Goal: Book appointment/travel/reservation

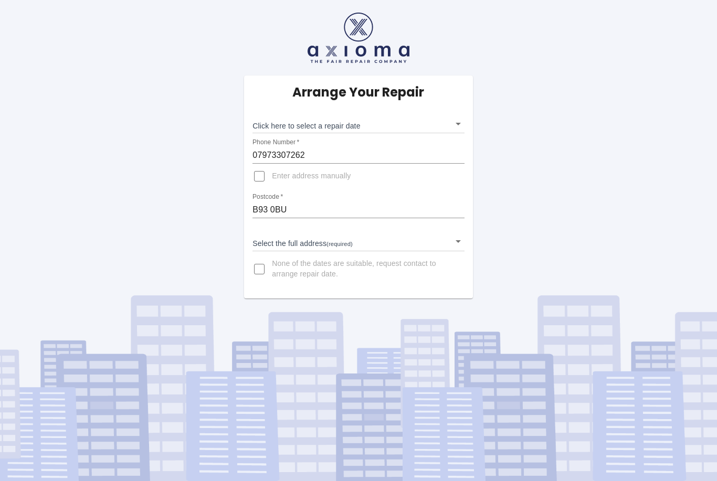
click at [456, 244] on body "Arrange Your Repair Click here to select a repair date ​ Phone Number   * 07973…" at bounding box center [358, 240] width 717 height 481
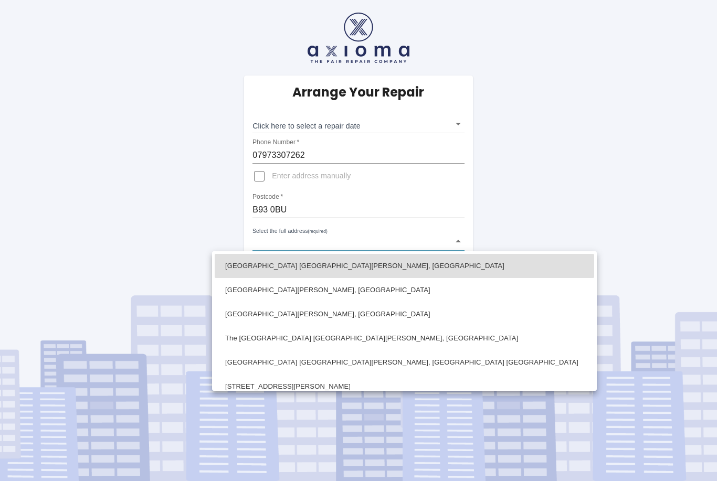
click at [405, 361] on li "Priest Park Barn Warwick Road Chadwick End, Solihull West Midlands" at bounding box center [404, 362] width 379 height 24
type input "Priest Park Barn Warwick Road Chadwick End, Solihull West Midlands"
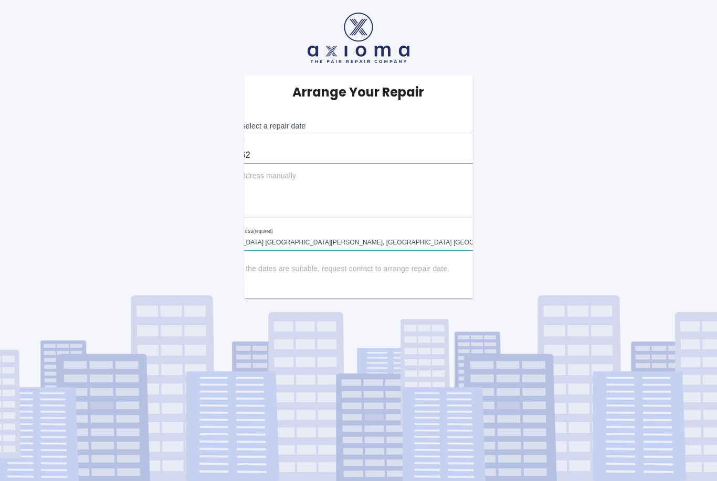
click at [387, 249] on body "Arrange Your Repair Click here to select a repair date ​ Phone Number   * 07973…" at bounding box center [358, 240] width 717 height 481
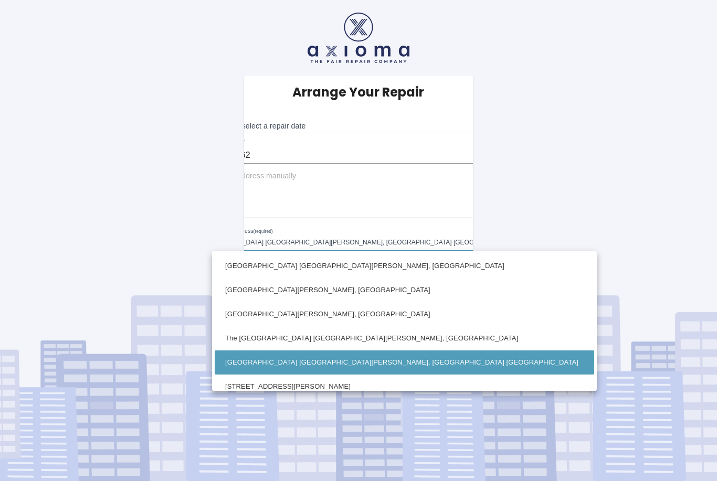
click at [356, 359] on li "Priest Park Barn Warwick Road Chadwick End, Solihull West Midlands" at bounding box center [404, 362] width 379 height 24
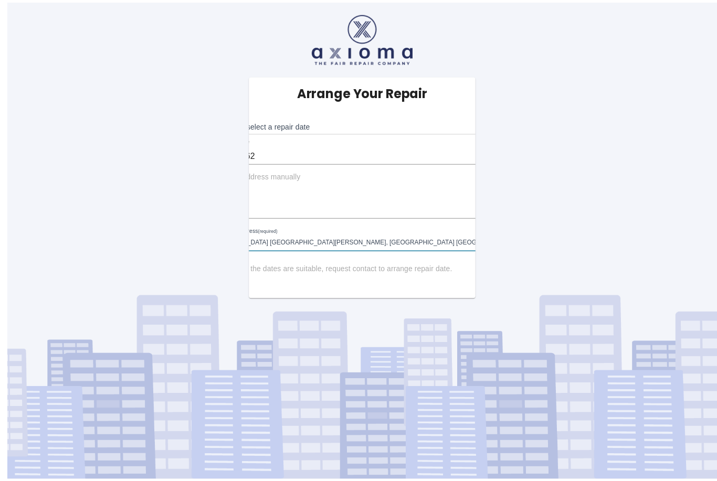
scroll to position [1, 0]
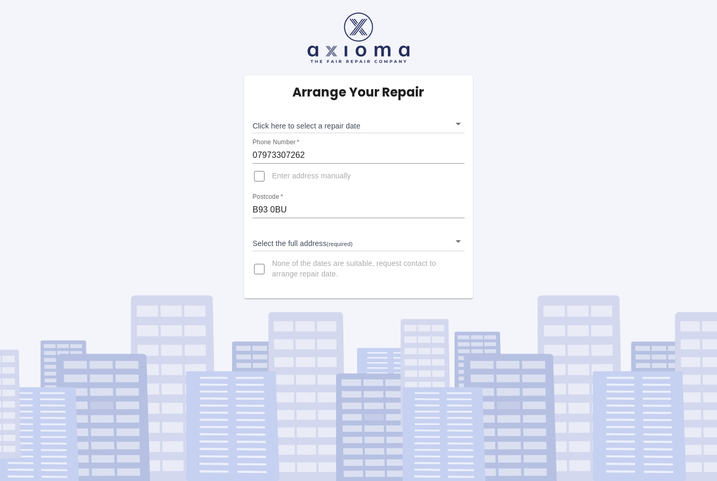
click at [455, 126] on body "Arrange Your Repair Click here to select a repair date ​ Phone Number   * 07973…" at bounding box center [358, 240] width 717 height 481
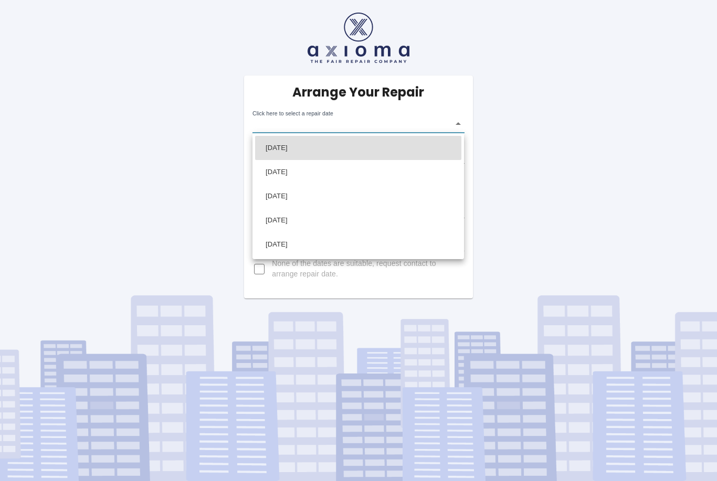
click at [293, 151] on li "Wed Aug 27 2025" at bounding box center [358, 148] width 206 height 24
type input "2025-08-27T00:00:00.000Z"
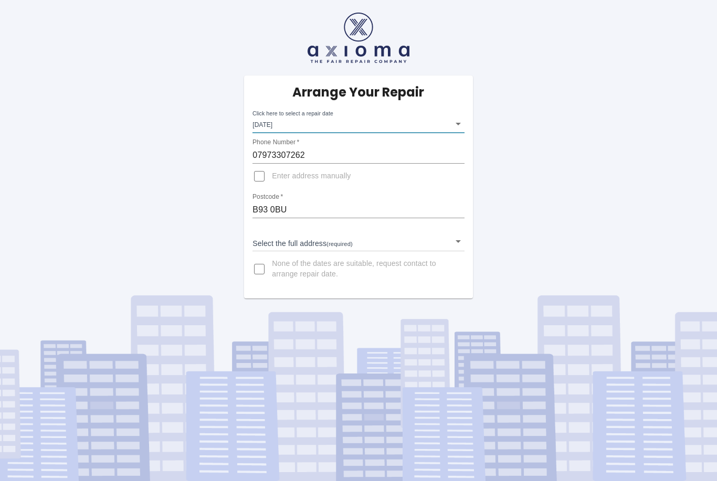
click at [457, 241] on body "Arrange Your Repair Click here to select a repair date Wed Aug 27 2025 2025-08-…" at bounding box center [358, 240] width 717 height 481
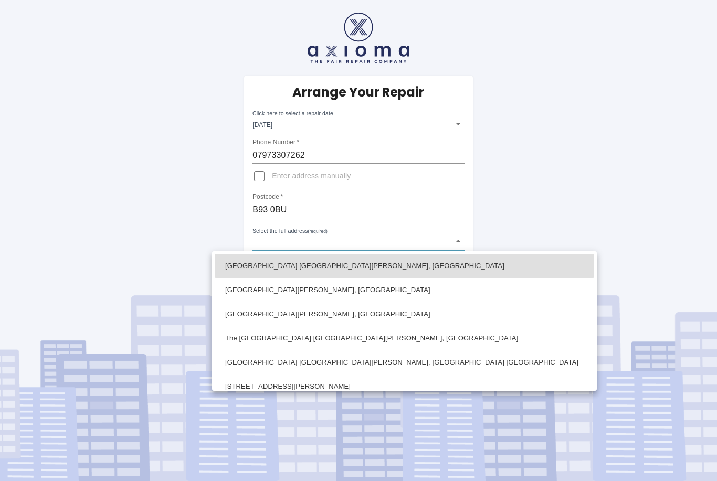
click at [427, 363] on li "Priest Park Barn Warwick Road Chadwick End, Solihull West Midlands" at bounding box center [404, 362] width 379 height 24
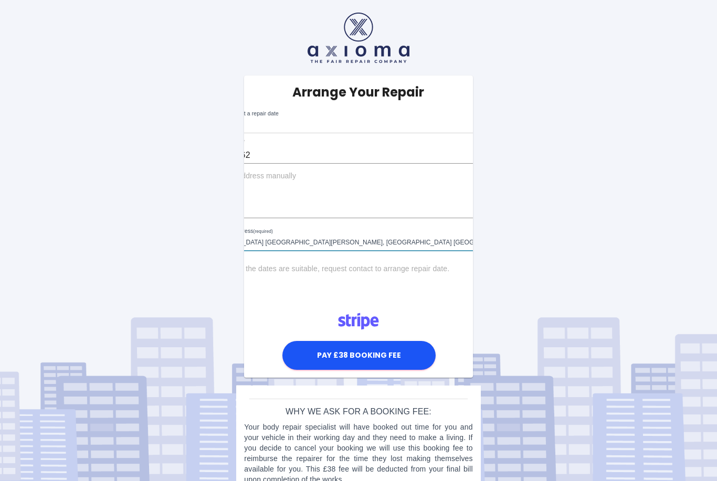
type input "Priest Park Barn Warwick Road Chadwick End, Solihull West Midlands"
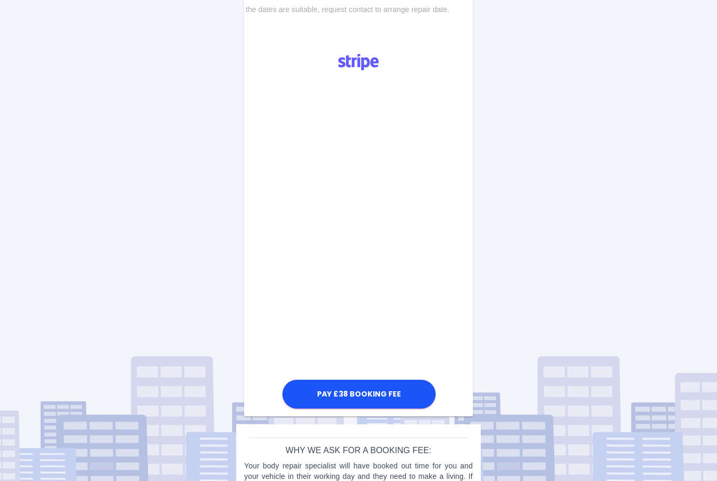
scroll to position [259, 0]
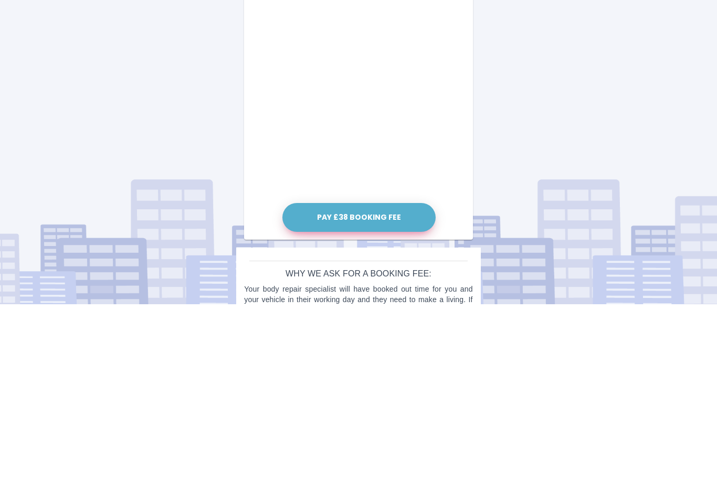
click at [378, 380] on button "Pay £38 Booking Fee" at bounding box center [358, 394] width 153 height 29
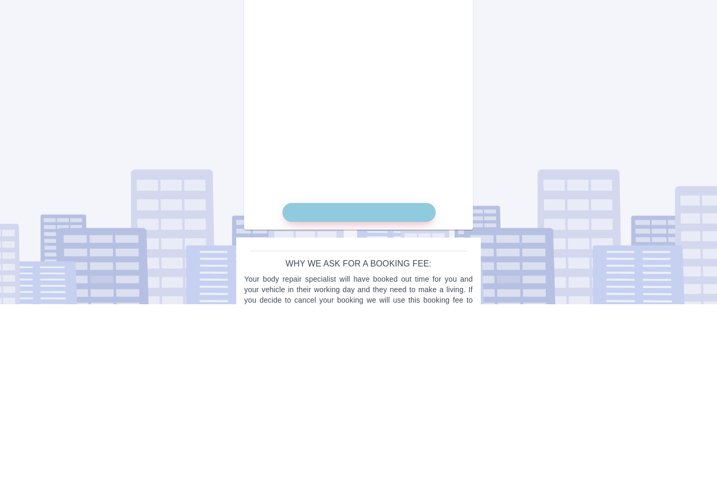
scroll to position [276, 0]
